Goal: Navigation & Orientation: Find specific page/section

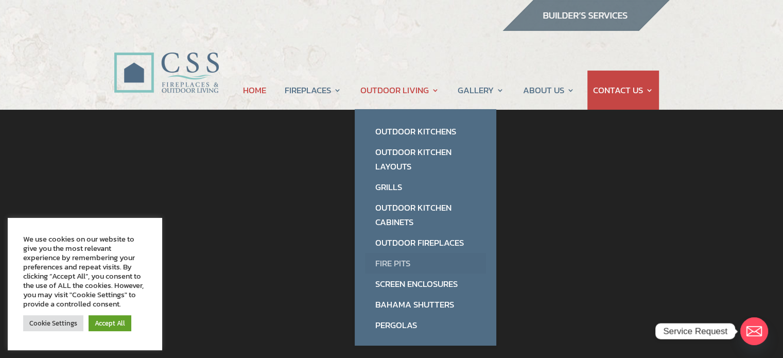
click at [395, 261] on link "Fire Pits" at bounding box center [425, 263] width 121 height 21
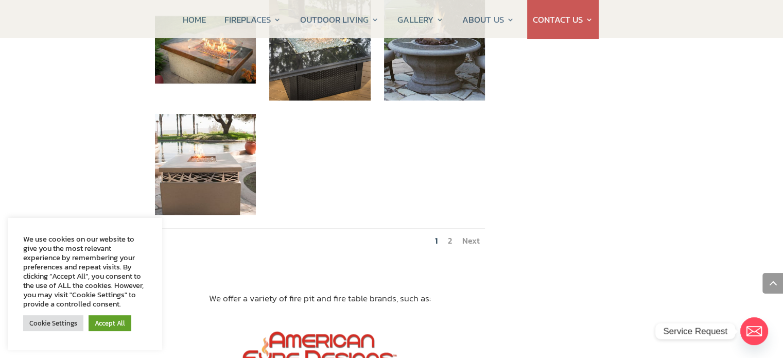
scroll to position [1235, 0]
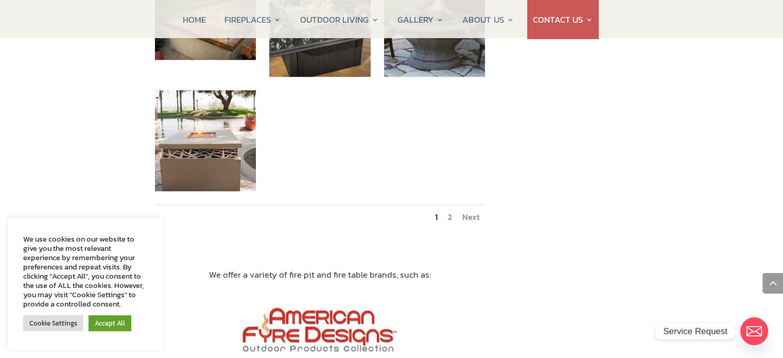
click at [468, 211] on link "Next" at bounding box center [470, 217] width 17 height 12
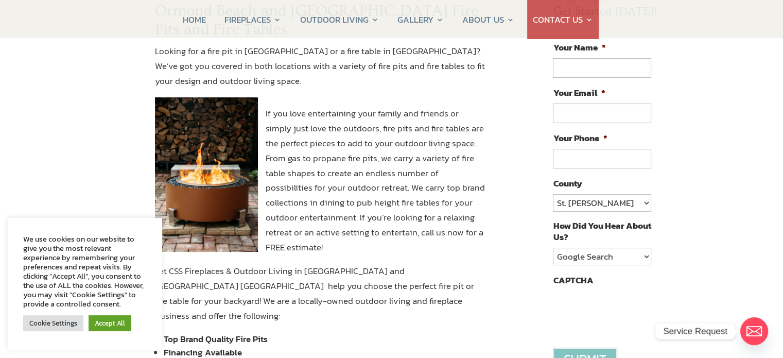
scroll to position [0, 0]
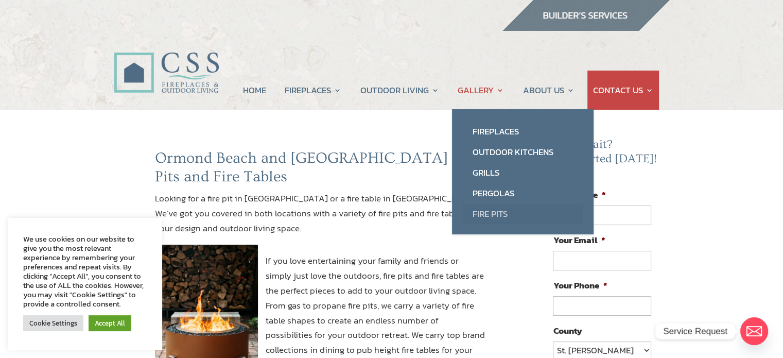
click at [492, 212] on link "Fire Pits" at bounding box center [522, 213] width 121 height 21
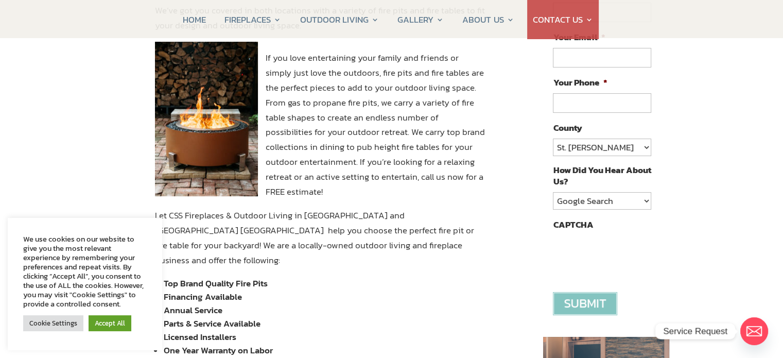
scroll to position [206, 0]
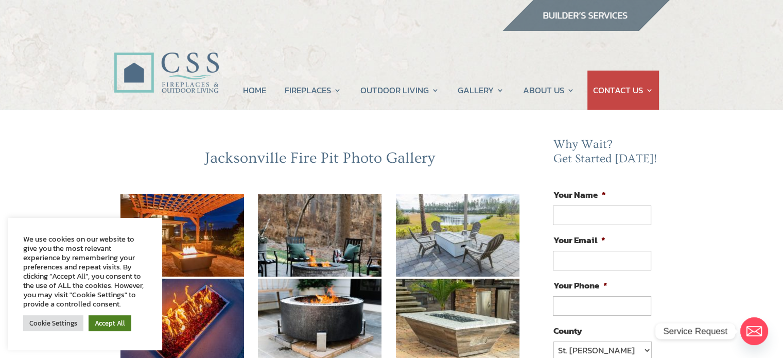
click at [107, 321] on link "Accept All" at bounding box center [110, 323] width 43 height 16
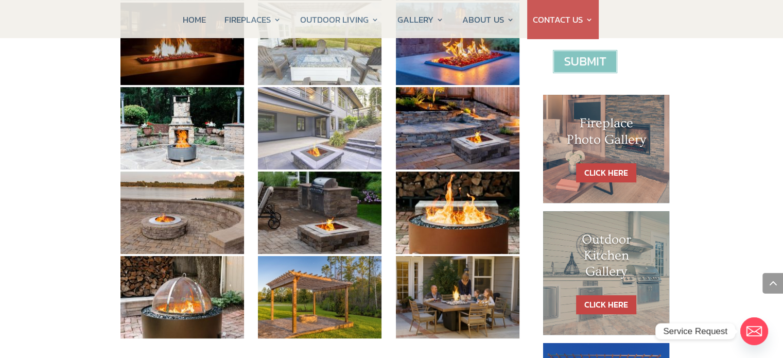
scroll to position [463, 0]
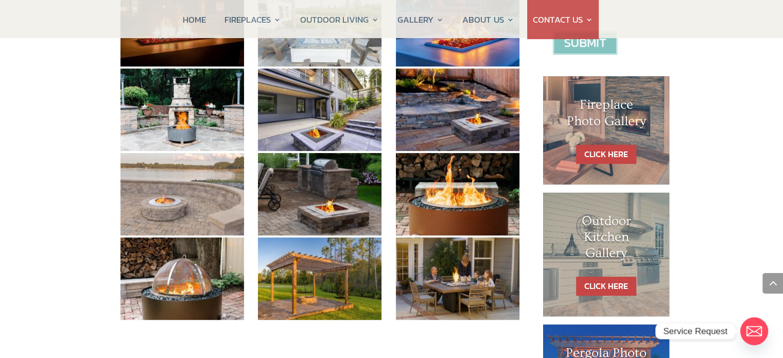
click at [221, 190] on img at bounding box center [182, 194] width 124 height 82
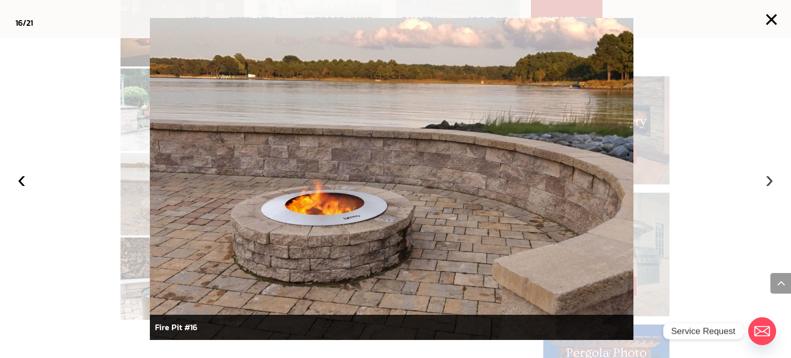
click at [770, 177] on button "›" at bounding box center [769, 179] width 23 height 23
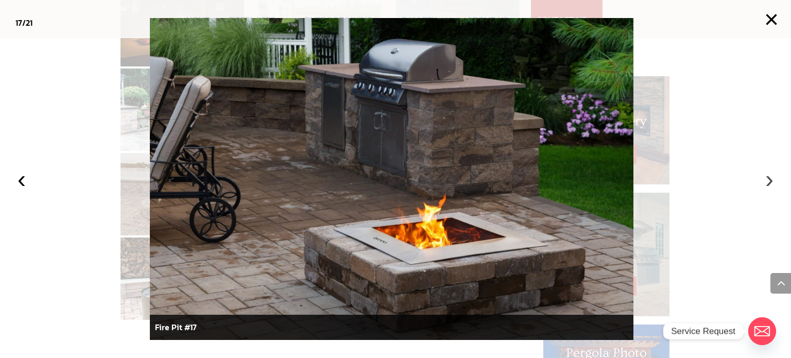
click at [770, 177] on button "›" at bounding box center [769, 179] width 23 height 23
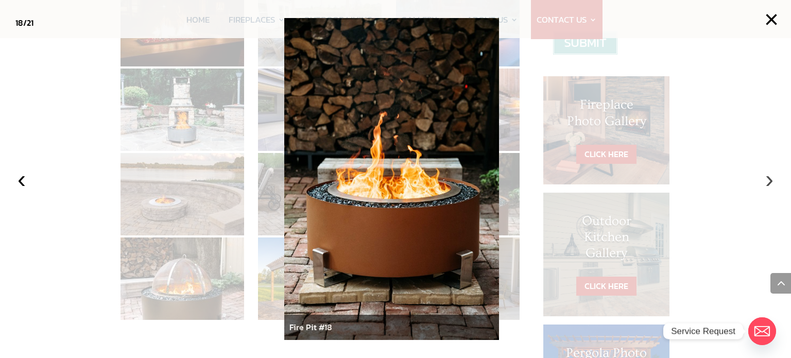
click at [770, 177] on button "›" at bounding box center [769, 179] width 23 height 23
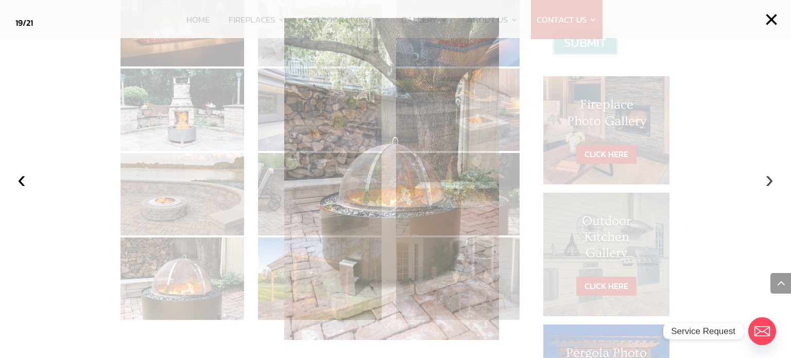
click at [770, 178] on button "›" at bounding box center [769, 179] width 23 height 23
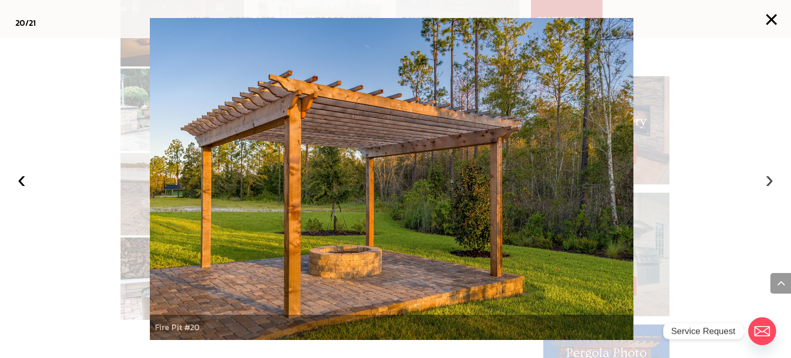
click at [770, 178] on button "›" at bounding box center [769, 179] width 23 height 23
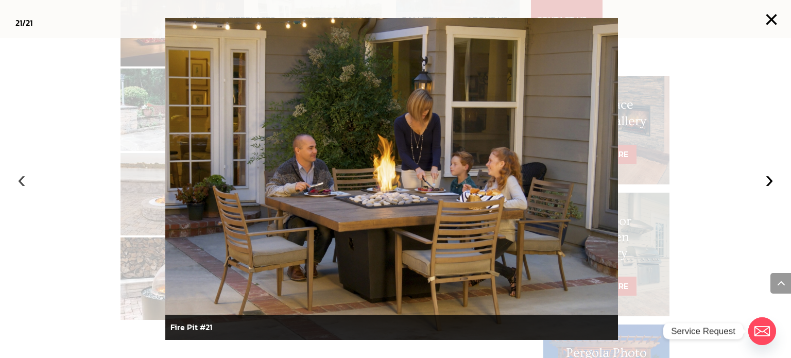
click at [21, 181] on button "‹" at bounding box center [21, 179] width 23 height 23
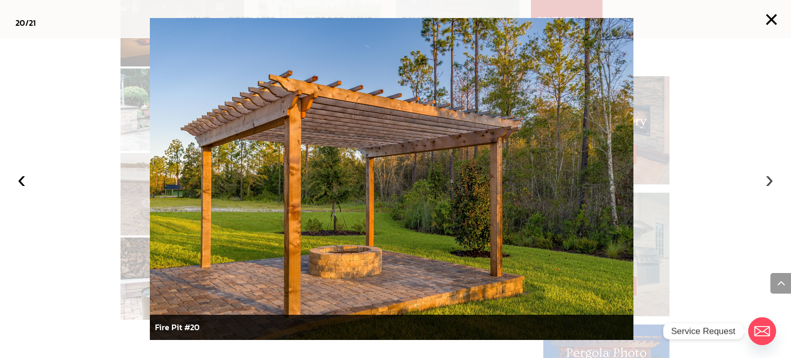
click at [771, 178] on button "›" at bounding box center [769, 179] width 23 height 23
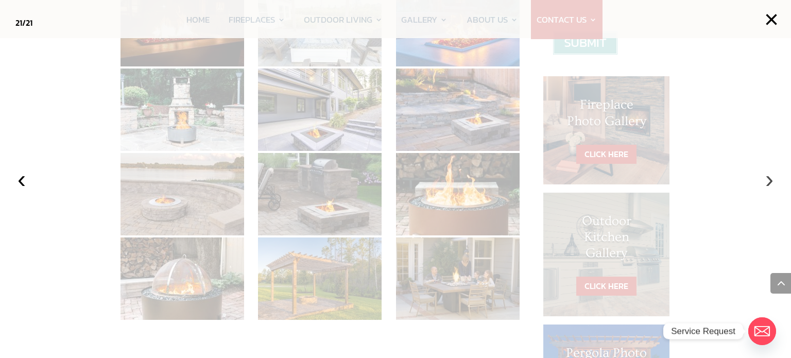
click at [771, 179] on button "›" at bounding box center [769, 179] width 23 height 23
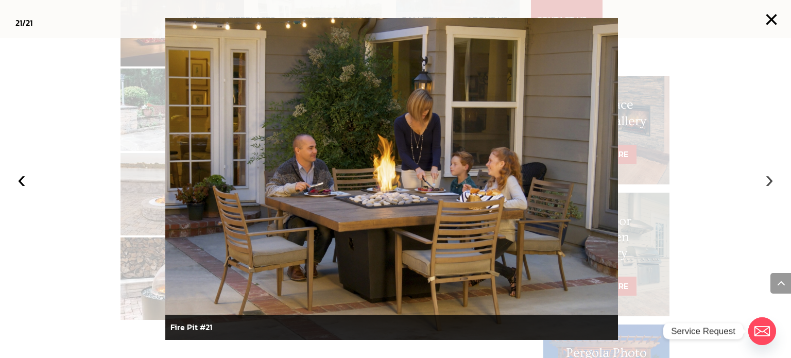
click at [771, 179] on button "›" at bounding box center [769, 179] width 23 height 23
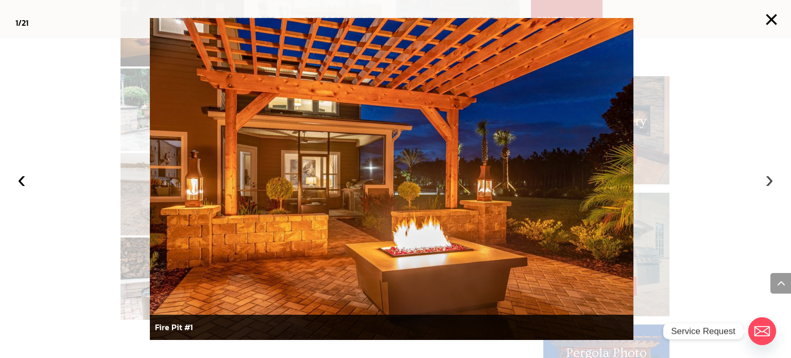
click at [771, 179] on button "›" at bounding box center [769, 179] width 23 height 23
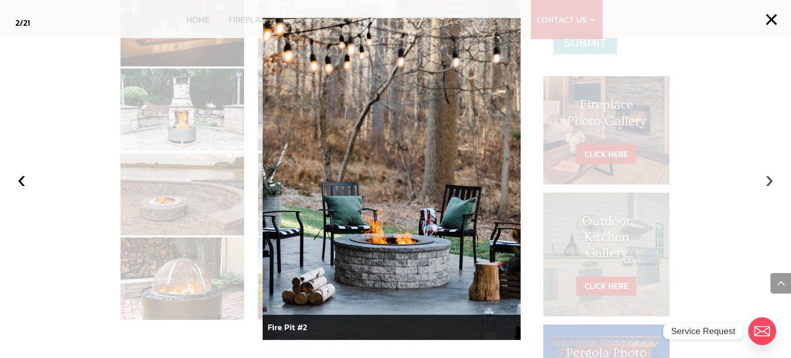
click at [771, 181] on button "›" at bounding box center [769, 179] width 23 height 23
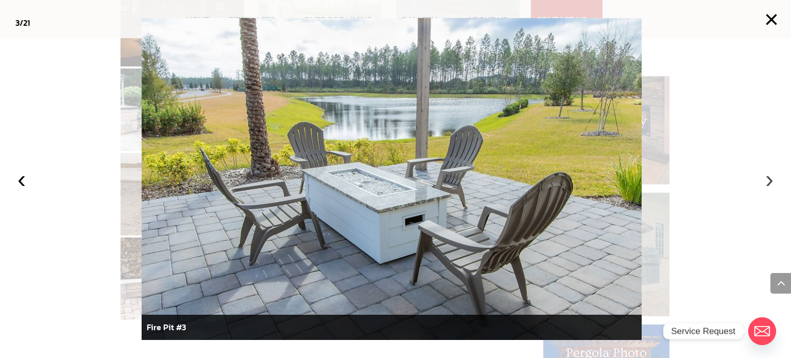
click at [771, 181] on button "›" at bounding box center [769, 179] width 23 height 23
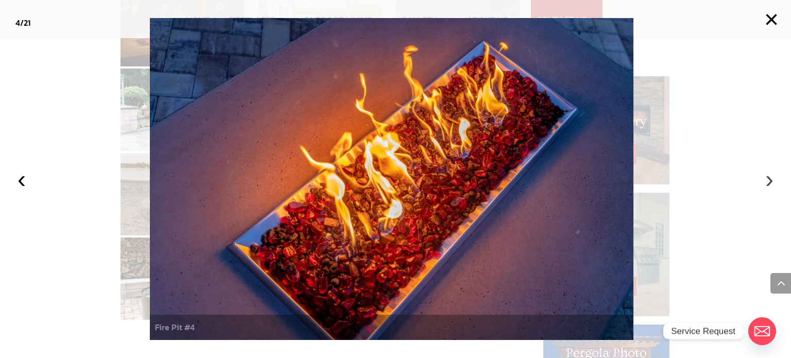
click at [771, 181] on button "›" at bounding box center [769, 179] width 23 height 23
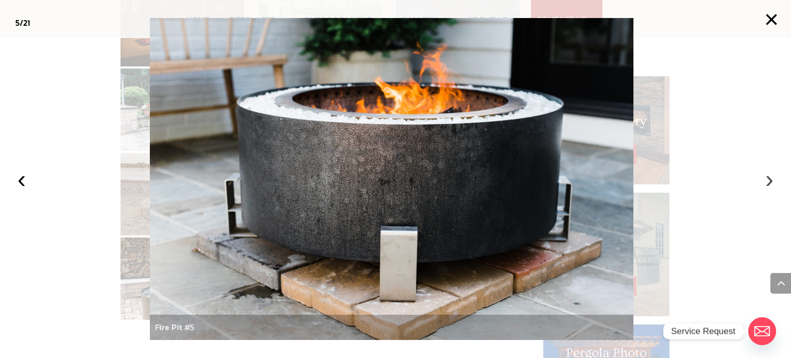
click at [771, 181] on button "›" at bounding box center [769, 179] width 23 height 23
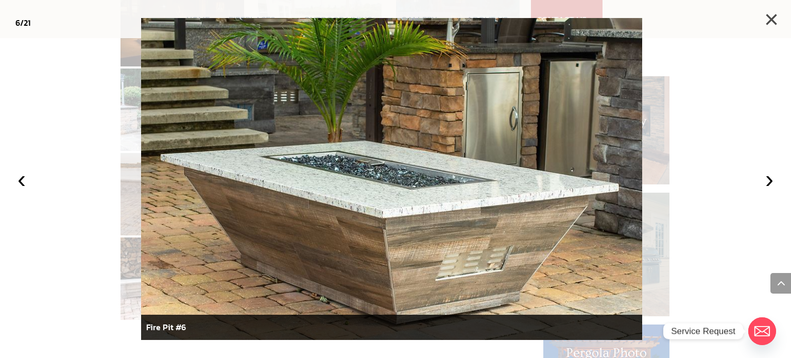
click at [776, 17] on button "×" at bounding box center [771, 19] width 23 height 23
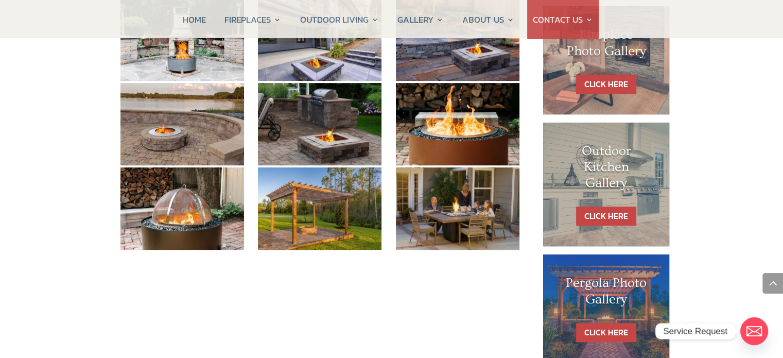
scroll to position [618, 0]
